Goal: Find specific page/section

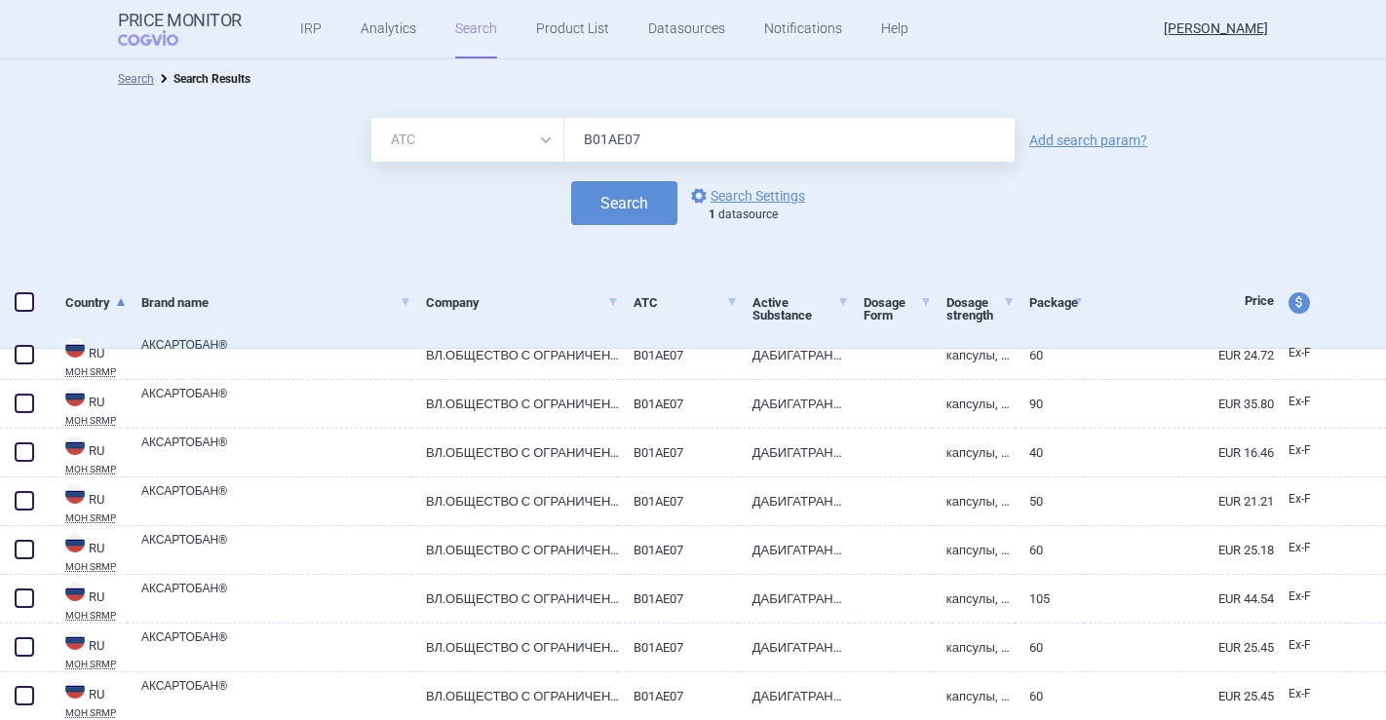
select select "atc"
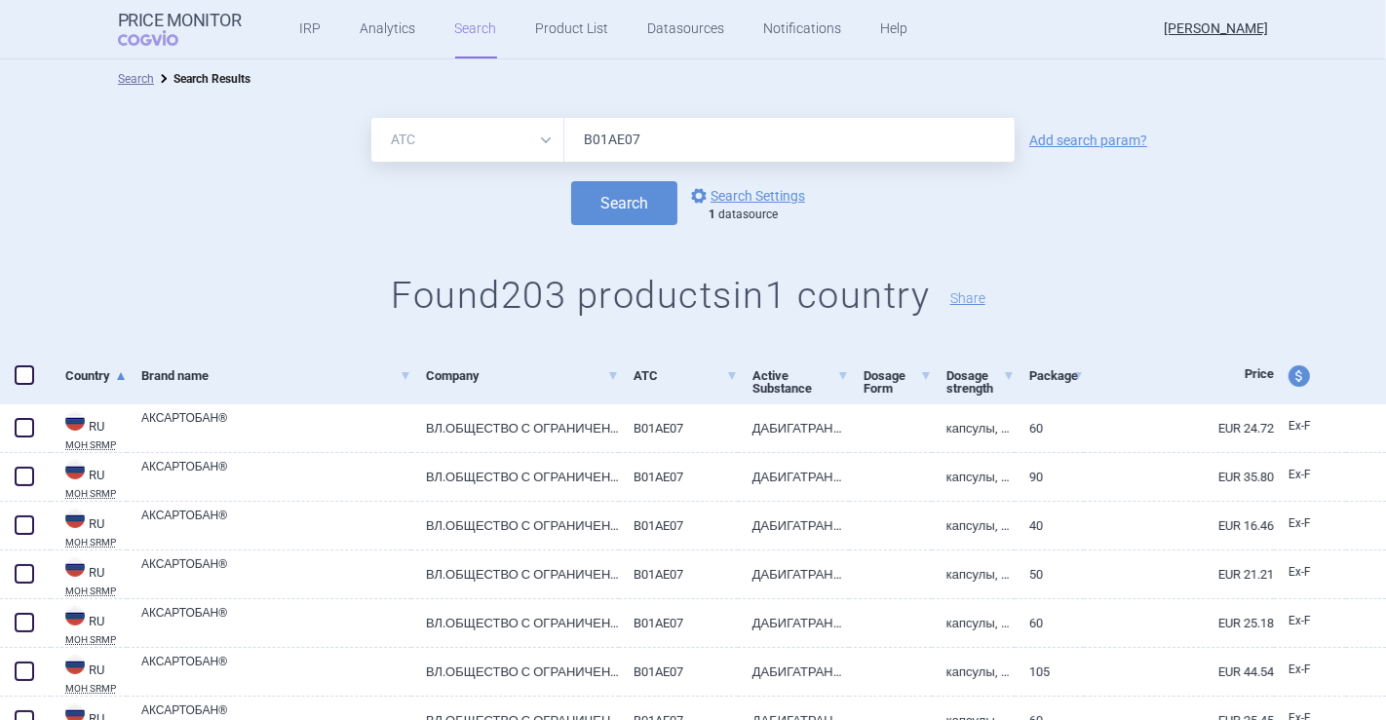
click at [249, 173] on form "All Brand Name ATC Company Active Substance Country Newer than B01AE07 Add sear…" at bounding box center [693, 171] width 1386 height 107
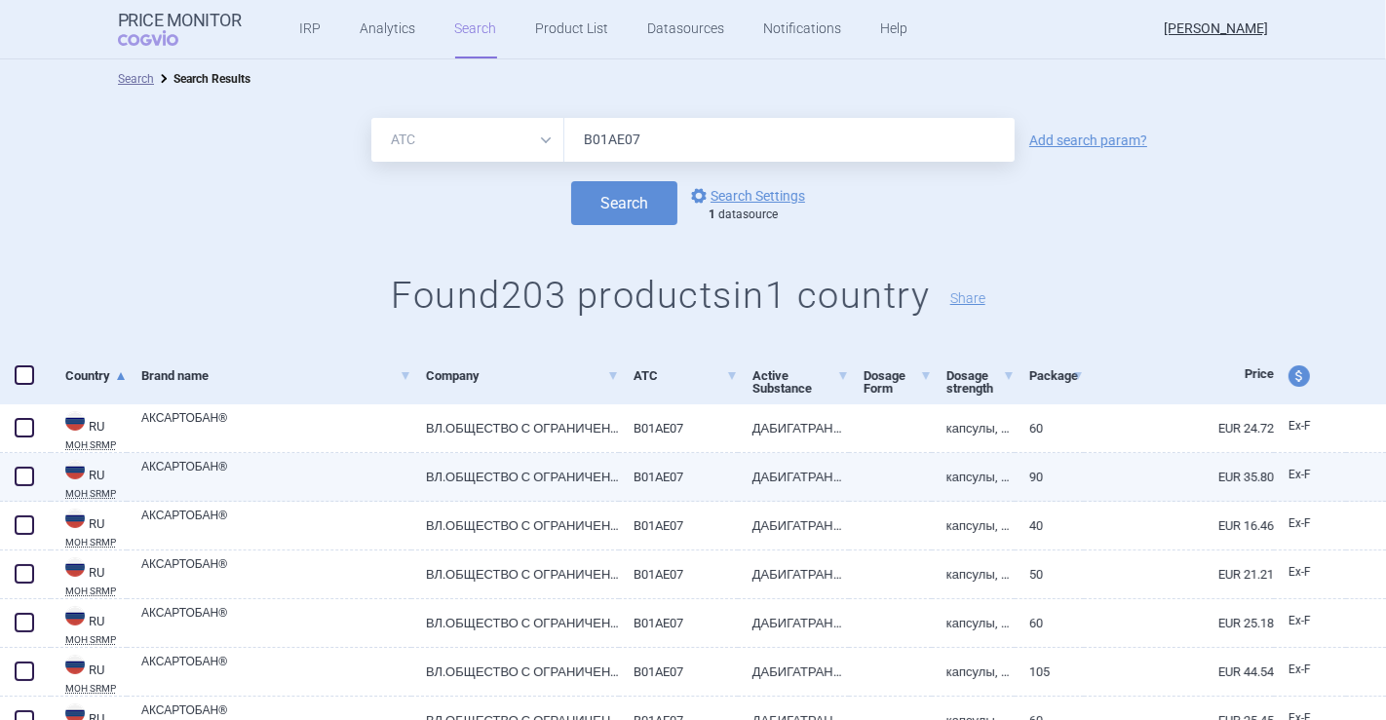
click at [161, 466] on link "АКСАРТОБАН®" at bounding box center [276, 475] width 270 height 35
select select "EUR"
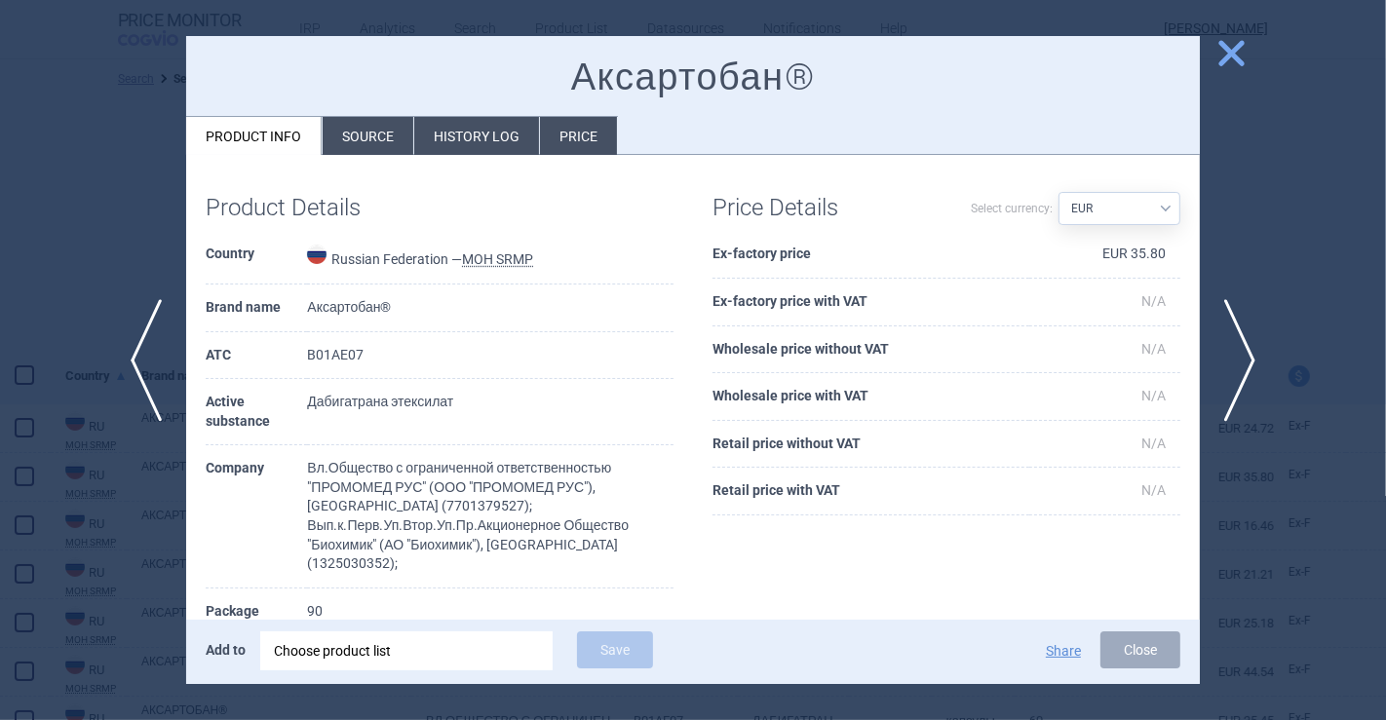
click at [102, 190] on div at bounding box center [693, 360] width 1386 height 720
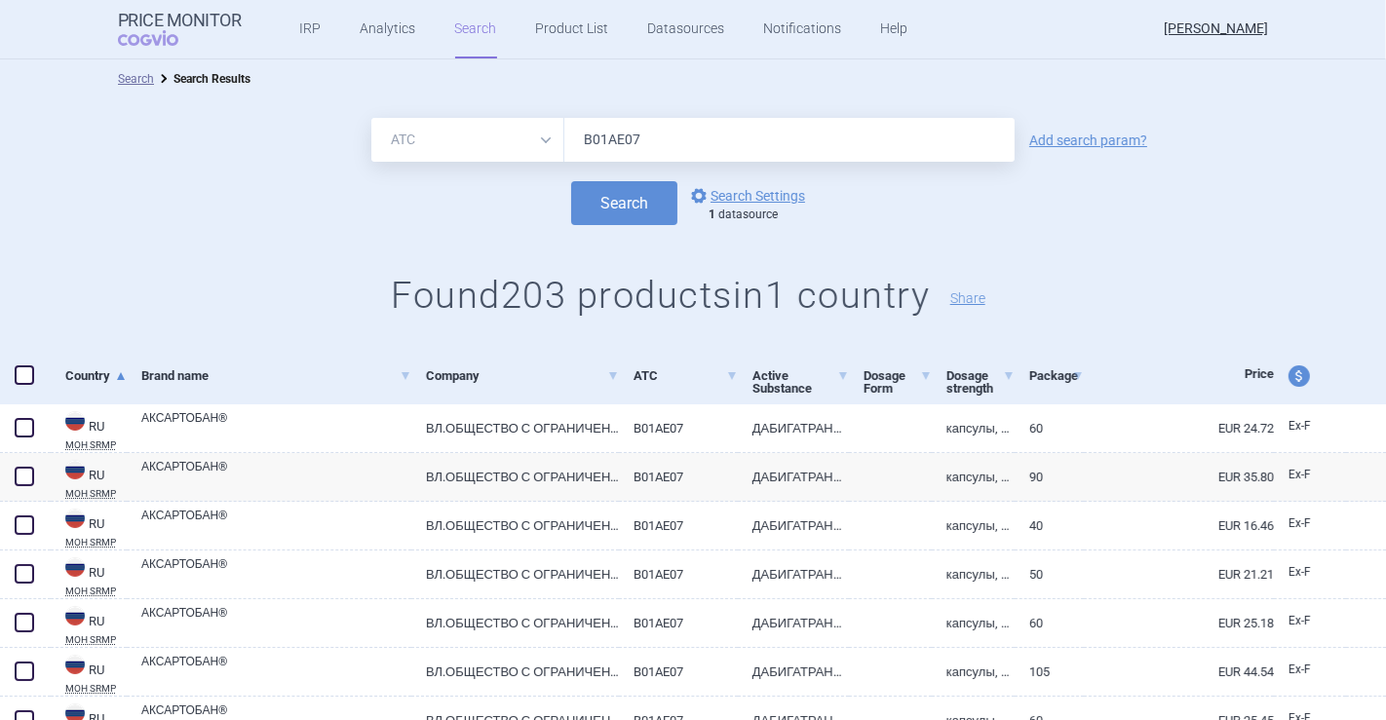
drag, startPoint x: 418, startPoint y: 185, endPoint x: 366, endPoint y: 200, distance: 53.7
click at [366, 200] on form "All Brand Name ATC Company Active Substance Country Newer than B01AE07 Add sear…" at bounding box center [693, 171] width 1386 height 107
click at [345, 229] on div "All Brand Name ATC Company Active Substance Country Newer than B01AE07 Add sear…" at bounding box center [693, 223] width 1386 height 250
